Goal: Task Accomplishment & Management: Manage account settings

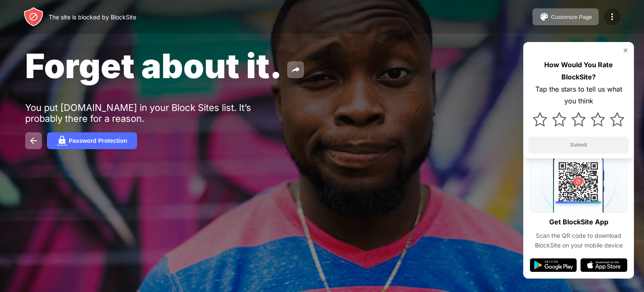
click at [607, 23] on div at bounding box center [612, 16] width 17 height 17
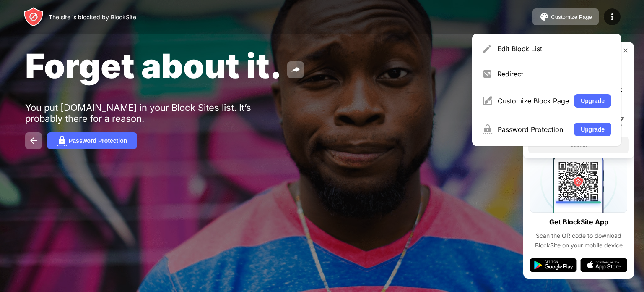
click at [237, 156] on div "Forget about it. You put [DOMAIN_NAME] in your Block Sites list. It’s probably …" at bounding box center [322, 97] width 644 height 194
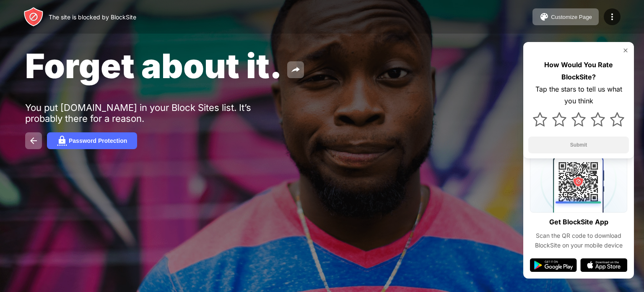
drag, startPoint x: 109, startPoint y: 18, endPoint x: 81, endPoint y: -2, distance: 34.5
click at [81, 0] on html "The site is blocked by BlockSite Customize Page Edit Block List Redirect Custom…" at bounding box center [322, 146] width 644 height 292
click at [36, 142] on img at bounding box center [34, 141] width 10 height 10
